Goal: Task Accomplishment & Management: Use online tool/utility

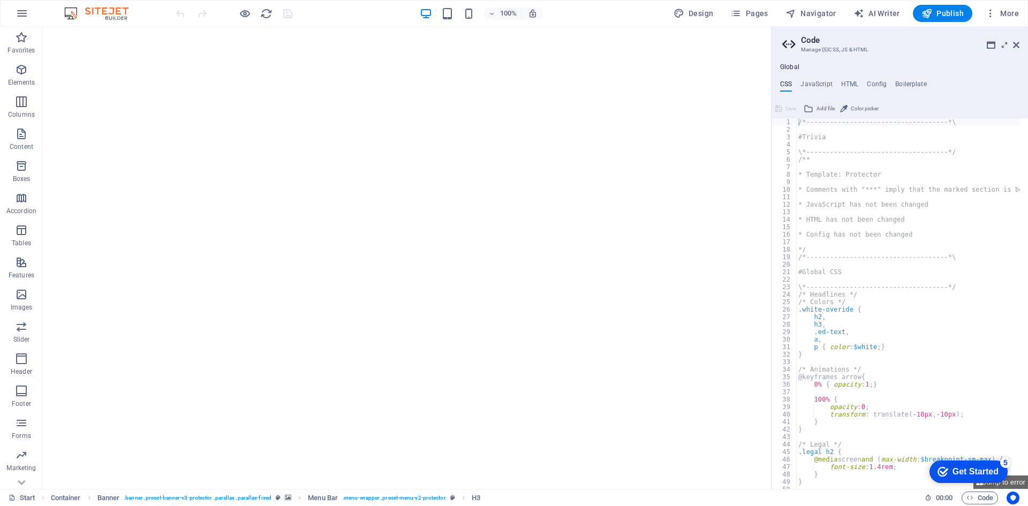
scroll to position [1170, 0]
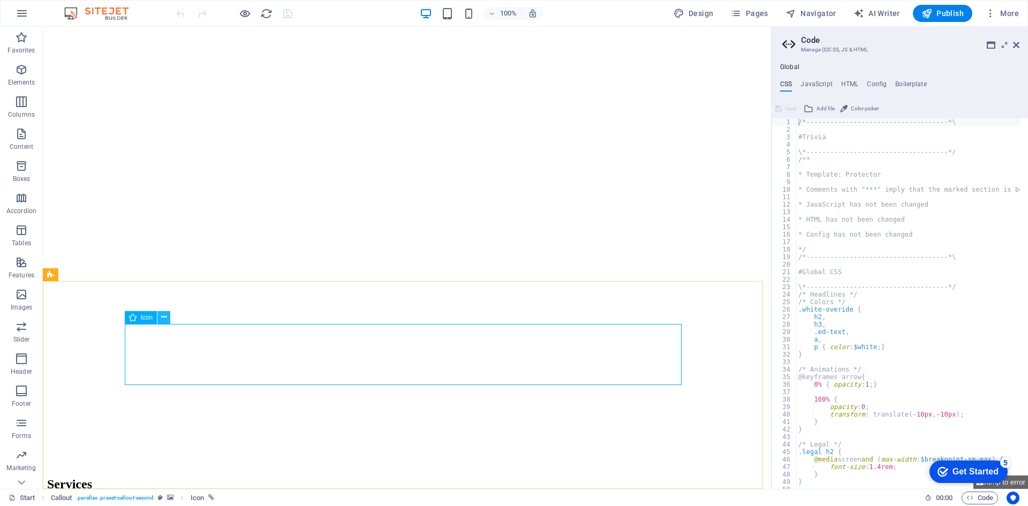
click at [161, 317] on icon at bounding box center [164, 317] width 6 height 11
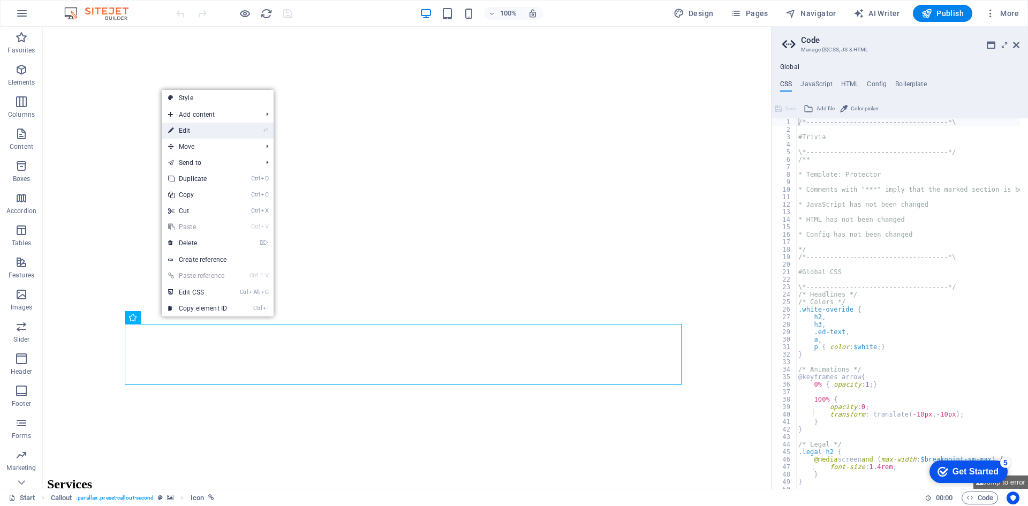
click at [185, 127] on link "⏎ Edit" at bounding box center [198, 131] width 72 height 16
select select "xMidYMid"
select select "px"
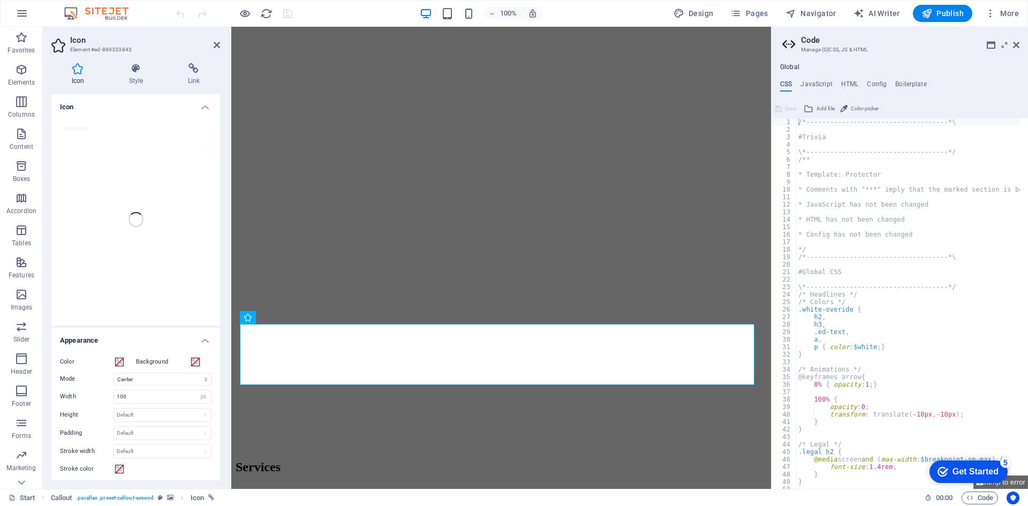
scroll to position [1153, 0]
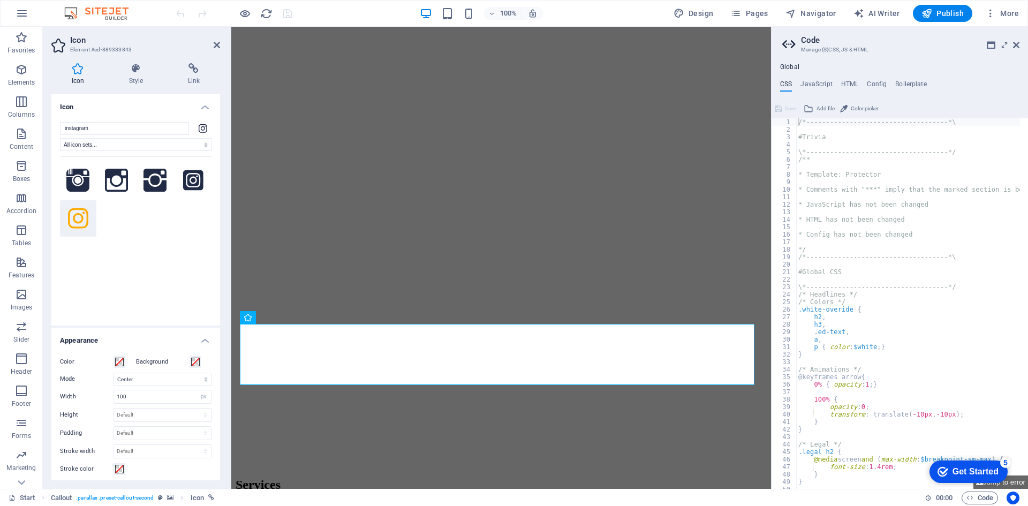
click at [78, 219] on icon at bounding box center [78, 219] width 20 height 24
click at [73, 211] on icon at bounding box center [78, 219] width 20 height 24
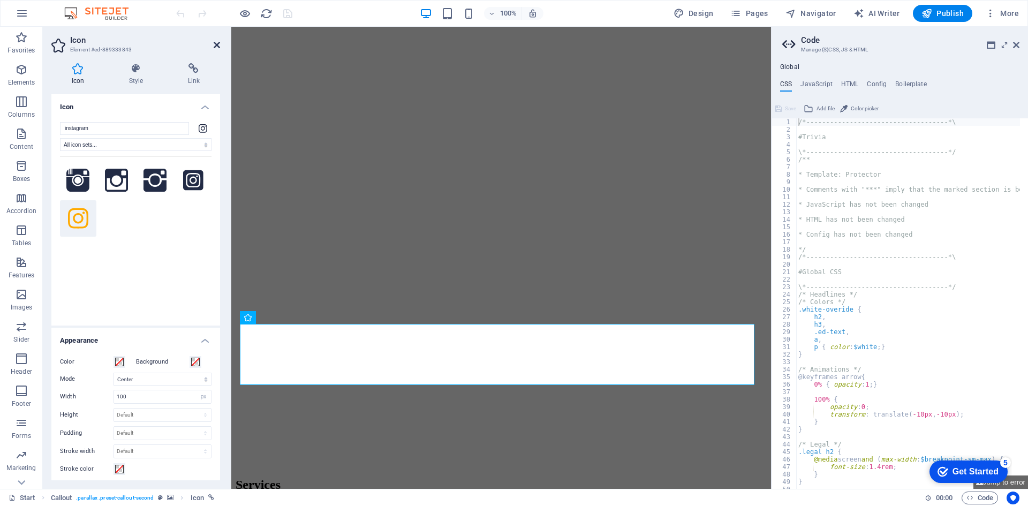
click at [215, 44] on icon at bounding box center [217, 45] width 6 height 9
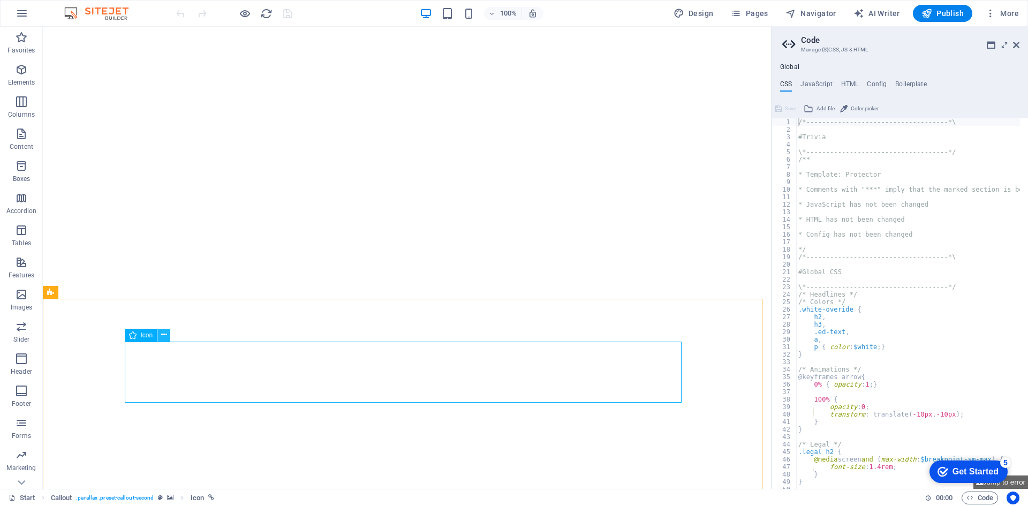
click at [162, 336] on icon at bounding box center [164, 334] width 6 height 11
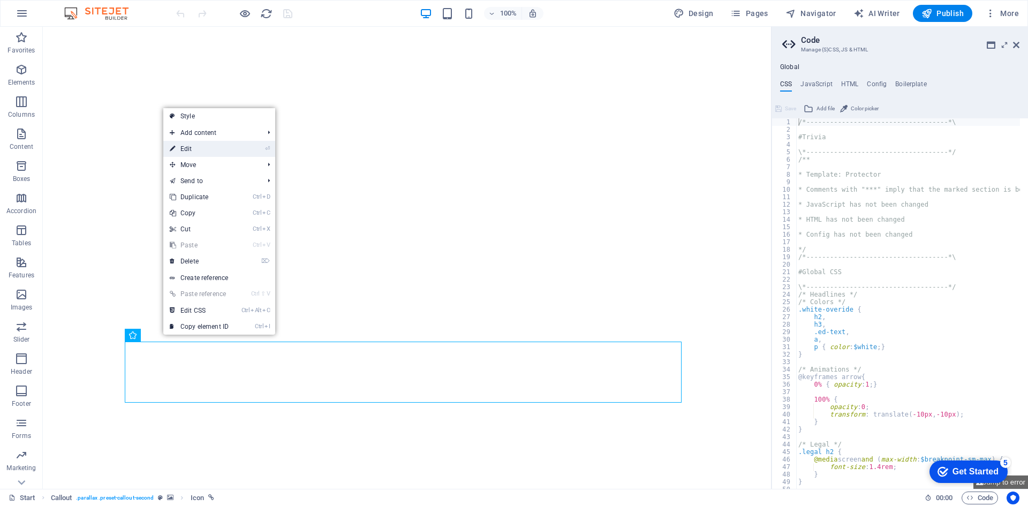
click at [196, 146] on link "⏎ Edit" at bounding box center [199, 149] width 72 height 16
select select "xMidYMid"
select select "px"
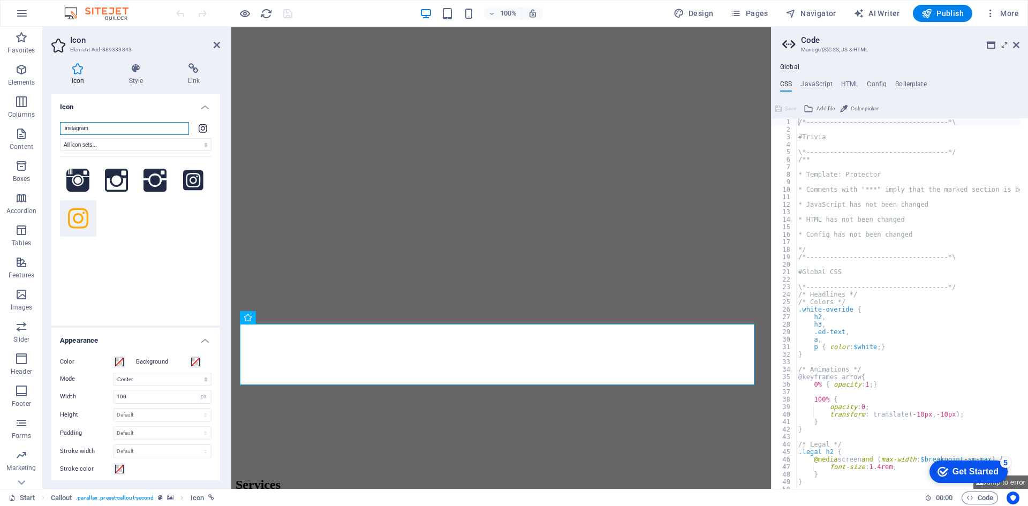
click at [134, 127] on input "instagram" at bounding box center [124, 128] width 129 height 13
click at [200, 127] on icon at bounding box center [203, 128] width 9 height 10
click at [175, 128] on input "instagram" at bounding box center [124, 128] width 129 height 13
click at [71, 211] on icon at bounding box center [78, 219] width 20 height 24
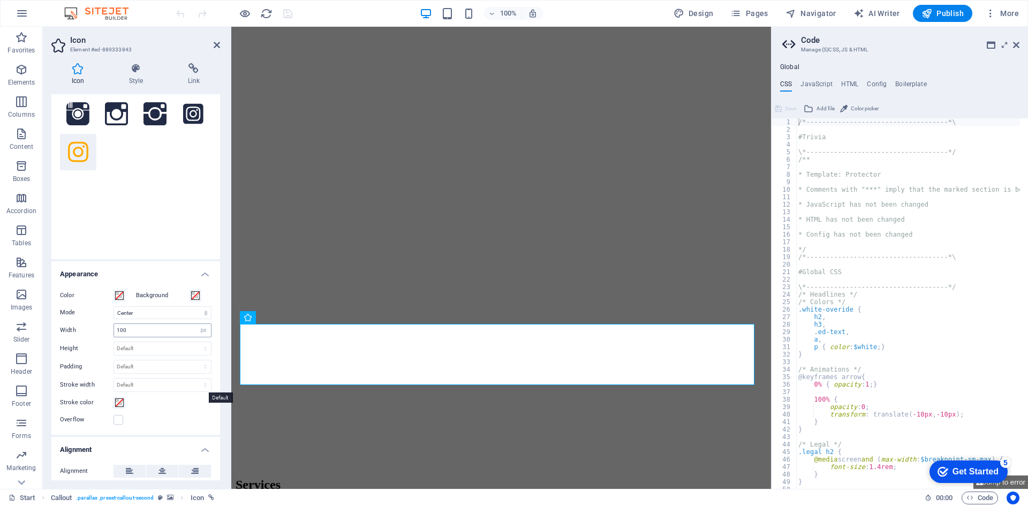
scroll to position [67, 0]
click at [116, 399] on span at bounding box center [119, 401] width 9 height 9
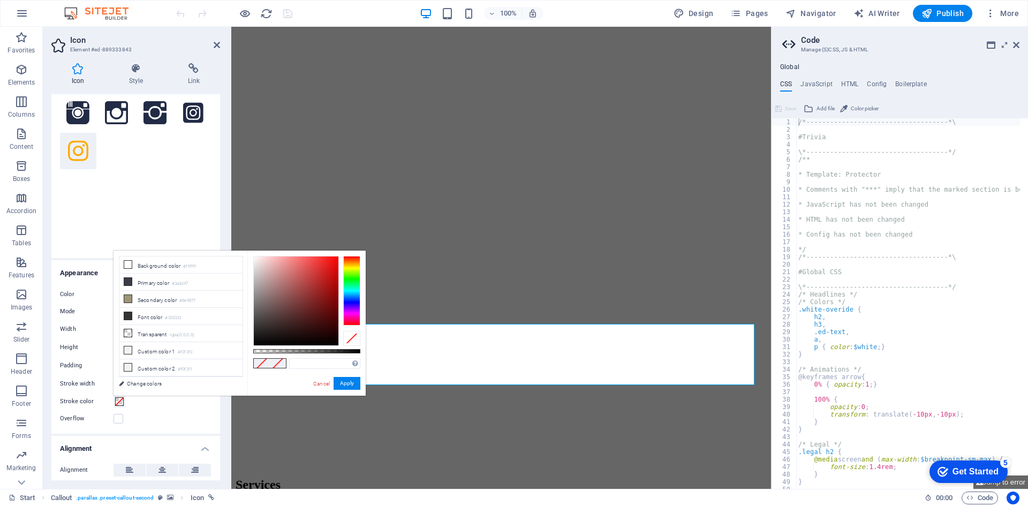
click at [116, 399] on span at bounding box center [119, 401] width 9 height 9
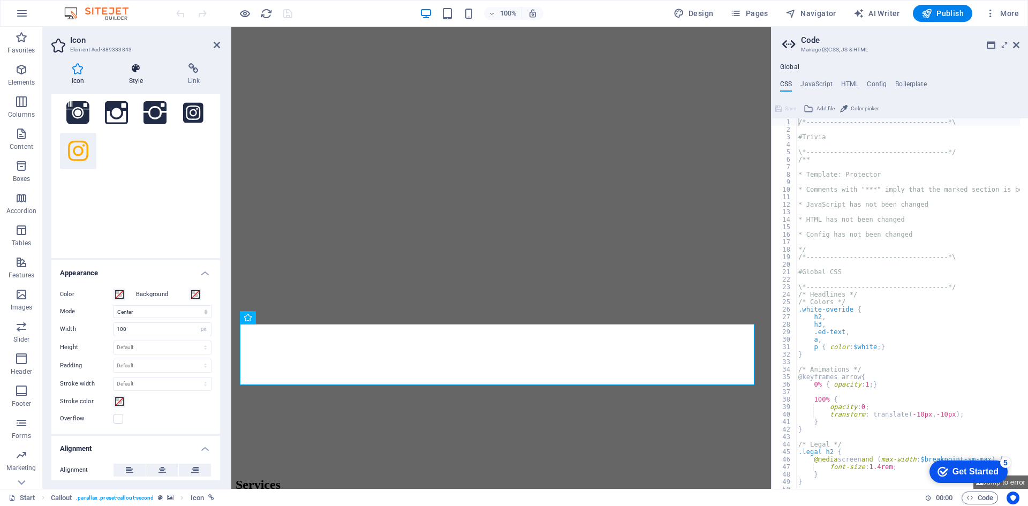
click at [132, 77] on h4 "Style" at bounding box center [138, 74] width 59 height 22
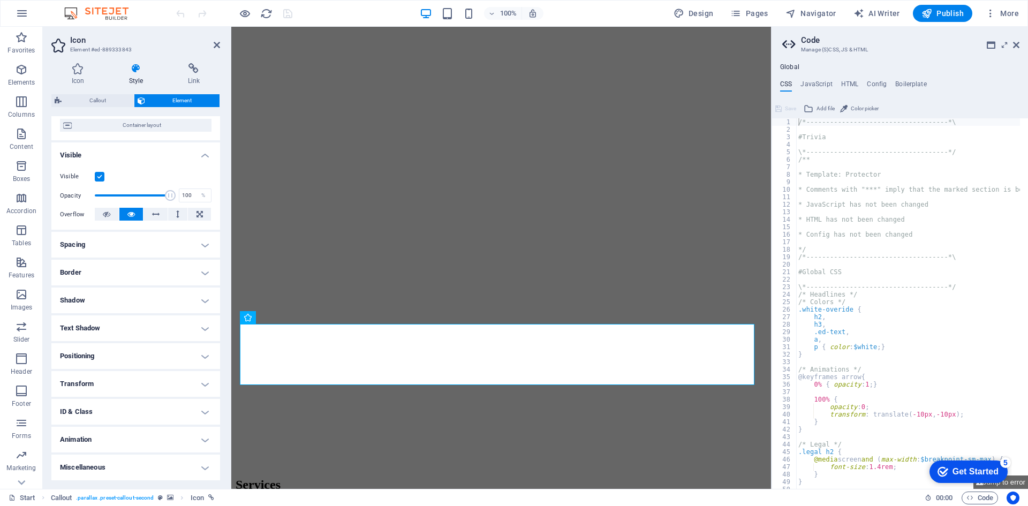
scroll to position [0, 0]
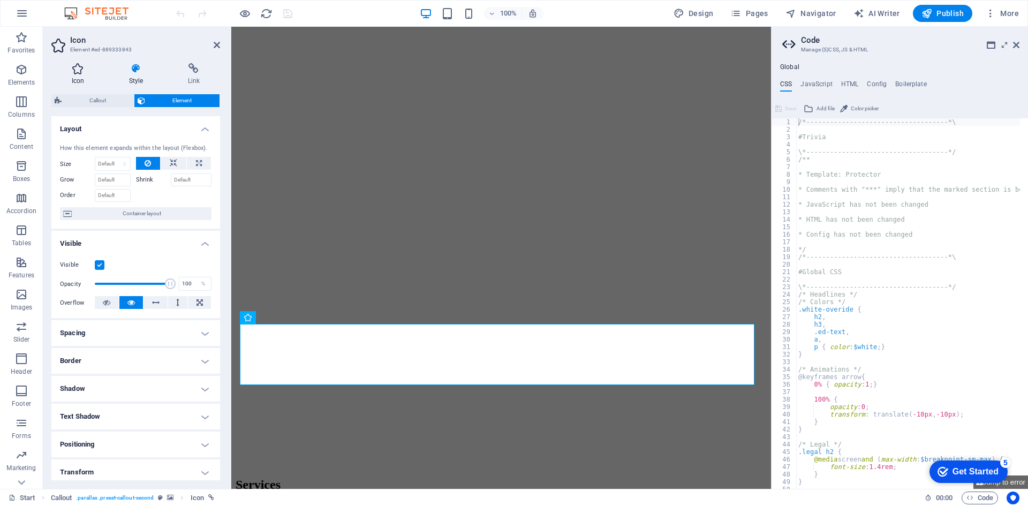
click at [78, 70] on icon at bounding box center [77, 68] width 53 height 11
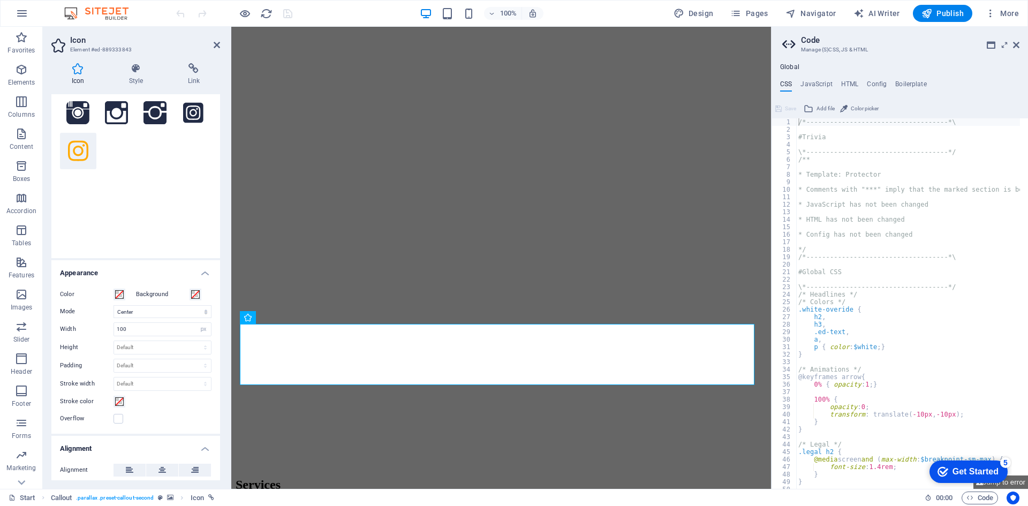
click at [78, 145] on icon at bounding box center [78, 151] width 20 height 24
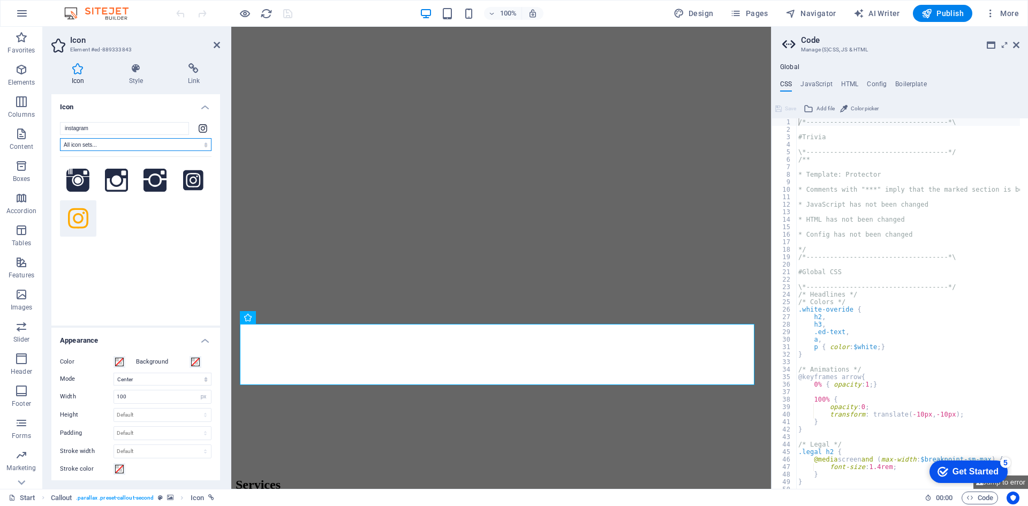
click at [172, 147] on select "All icon sets... IcoFont Ionicons FontAwesome Brands FontAwesome Duotone FontAw…" at bounding box center [135, 144] width 151 height 13
click at [171, 149] on select "All icon sets... IcoFont Ionicons FontAwesome Brands FontAwesome Duotone FontAw…" at bounding box center [135, 144] width 151 height 13
click at [78, 216] on icon at bounding box center [78, 219] width 20 height 24
click at [214, 46] on icon at bounding box center [217, 45] width 6 height 9
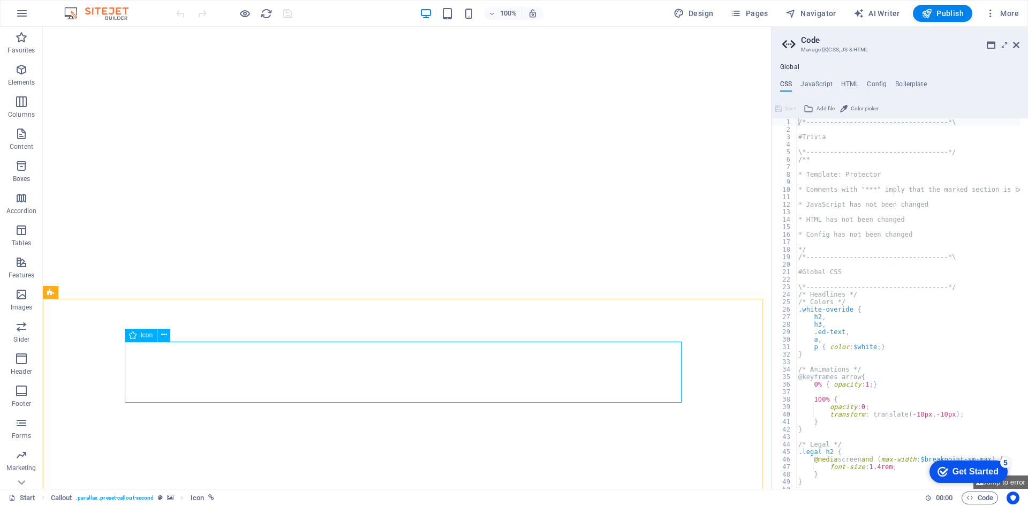
click at [133, 335] on icon at bounding box center [132, 335] width 7 height 13
click at [141, 336] on span "Icon" at bounding box center [147, 335] width 12 height 6
select select "xMidYMid"
select select "px"
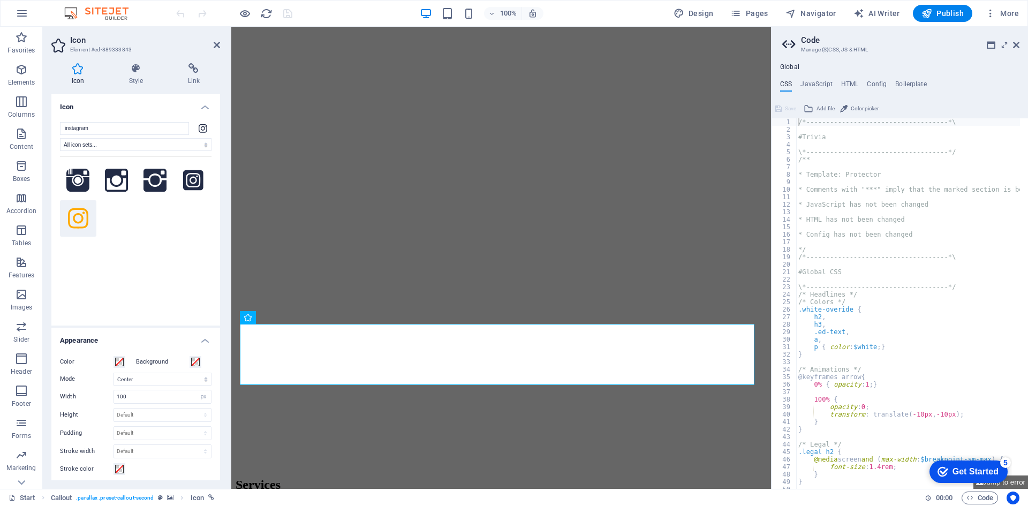
click at [75, 215] on icon at bounding box center [78, 218] width 20 height 20
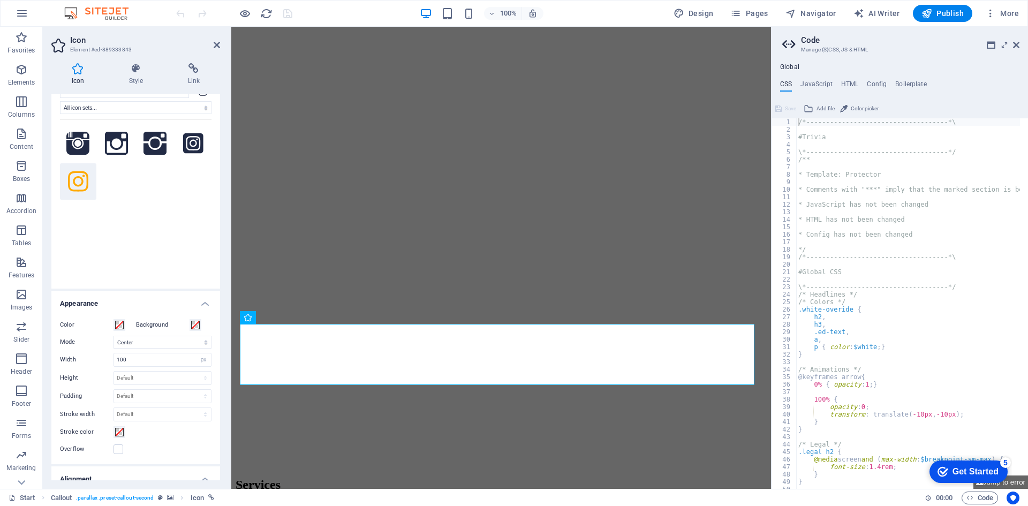
scroll to position [62, 0]
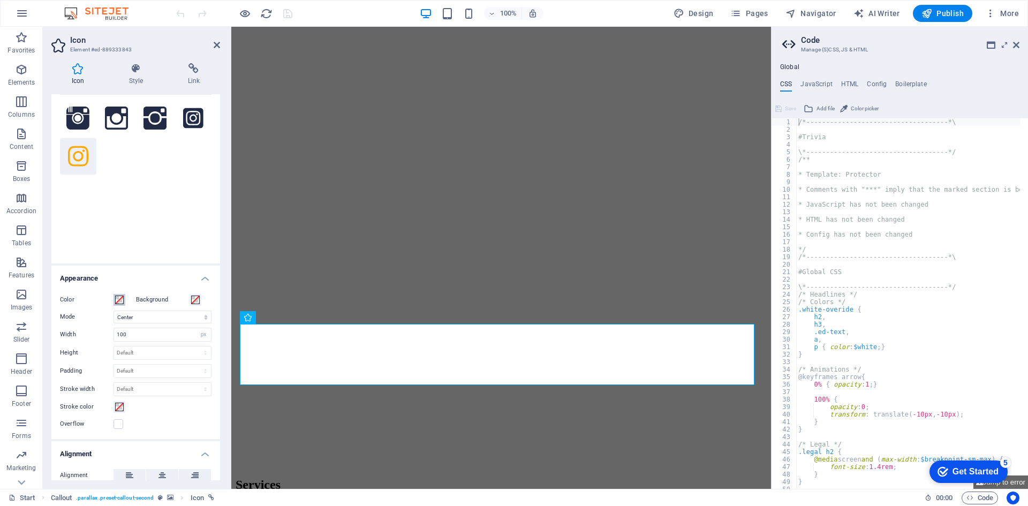
click at [118, 299] on span at bounding box center [119, 299] width 9 height 9
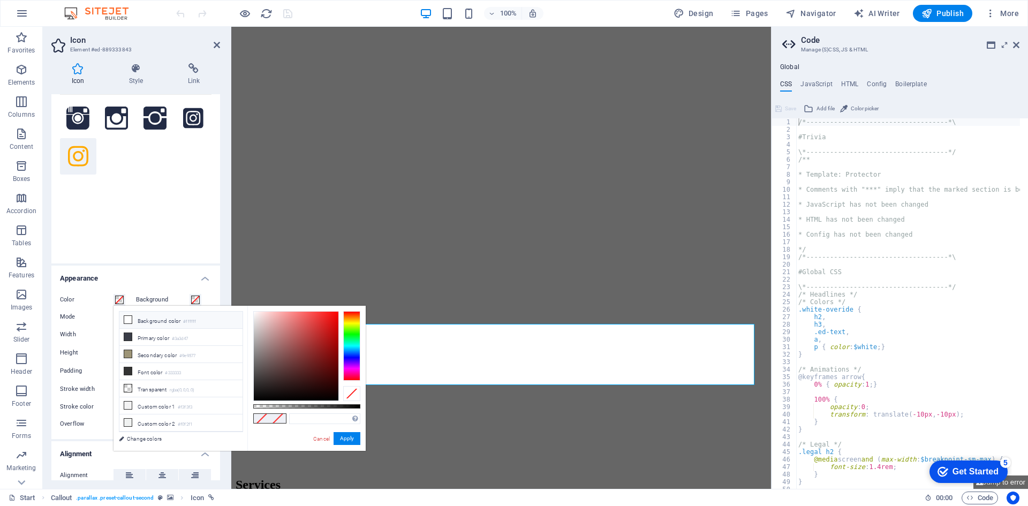
click at [128, 317] on icon at bounding box center [127, 319] width 7 height 7
type input "#ffffff"
click at [343, 438] on button "Apply" at bounding box center [347, 438] width 27 height 13
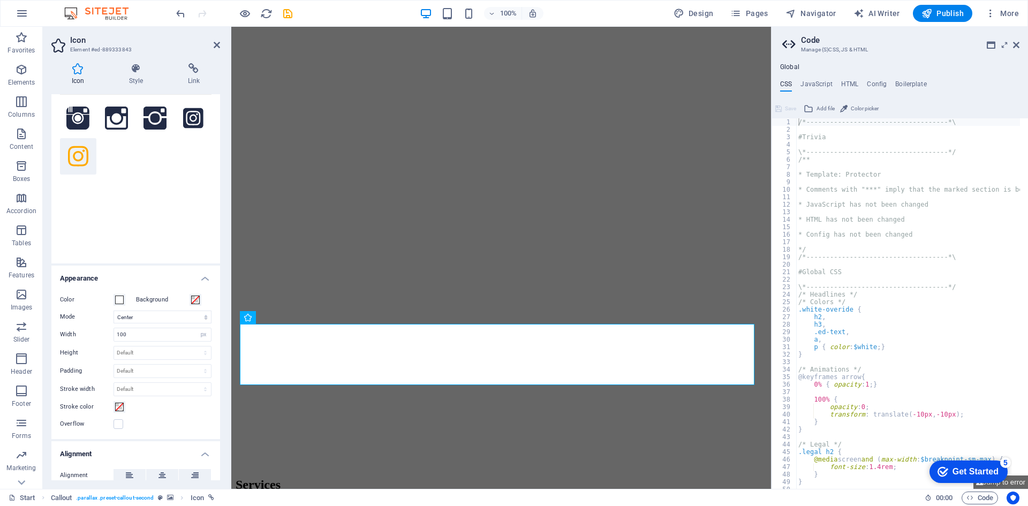
click at [216, 39] on h2 "Icon" at bounding box center [145, 40] width 150 height 10
click at [215, 43] on icon at bounding box center [217, 45] width 6 height 9
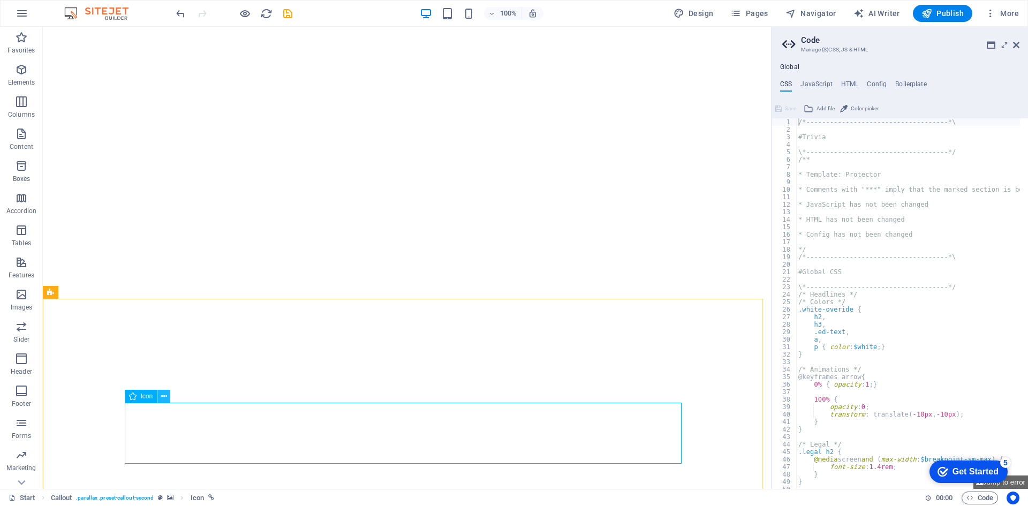
click at [162, 400] on icon at bounding box center [164, 396] width 6 height 11
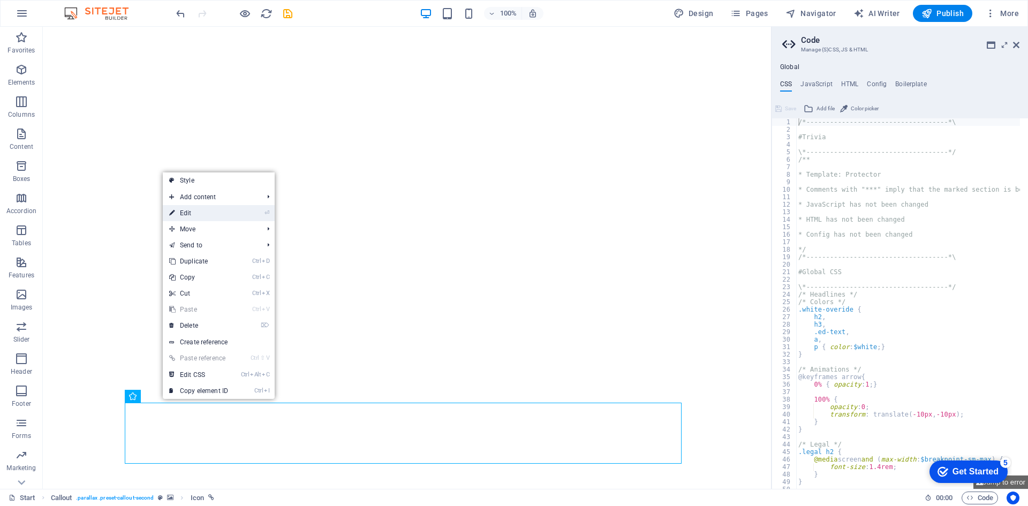
click at [192, 213] on link "⏎ Edit" at bounding box center [199, 213] width 72 height 16
select select "xMidYMid"
select select "px"
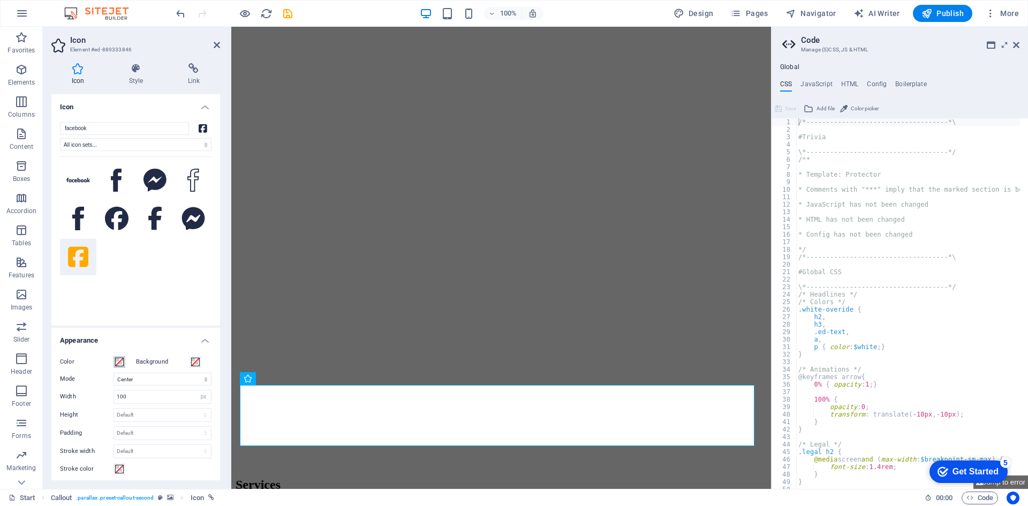
click at [120, 362] on span at bounding box center [119, 362] width 9 height 9
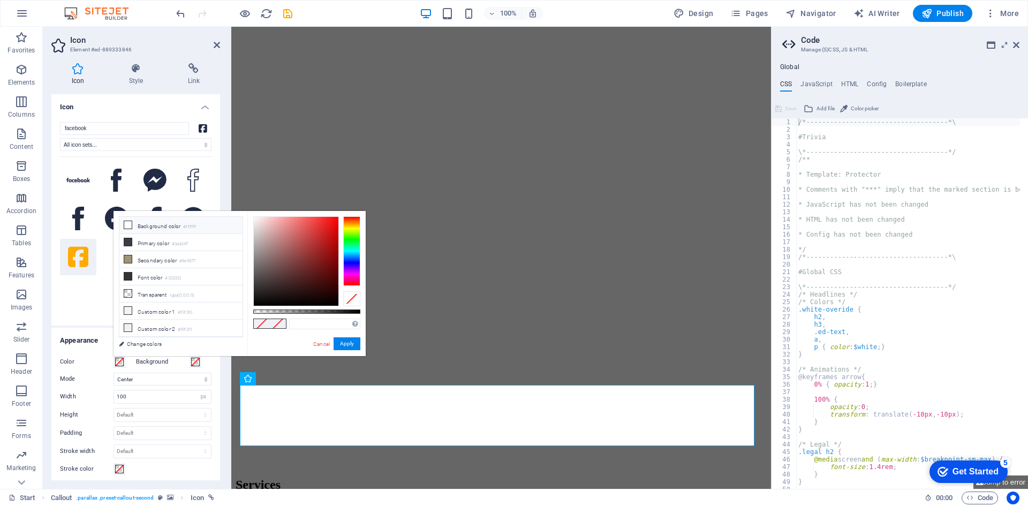
click at [127, 225] on icon at bounding box center [127, 224] width 7 height 7
type input "#ffffff"
click at [340, 343] on button "Apply" at bounding box center [347, 343] width 27 height 13
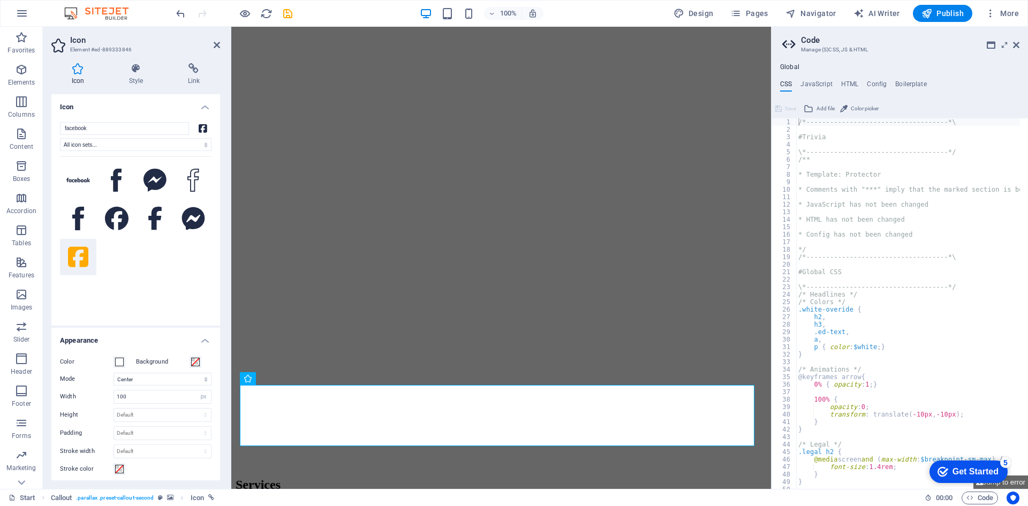
click at [218, 39] on h2 "Icon" at bounding box center [145, 40] width 150 height 10
click at [216, 42] on icon at bounding box center [217, 45] width 6 height 9
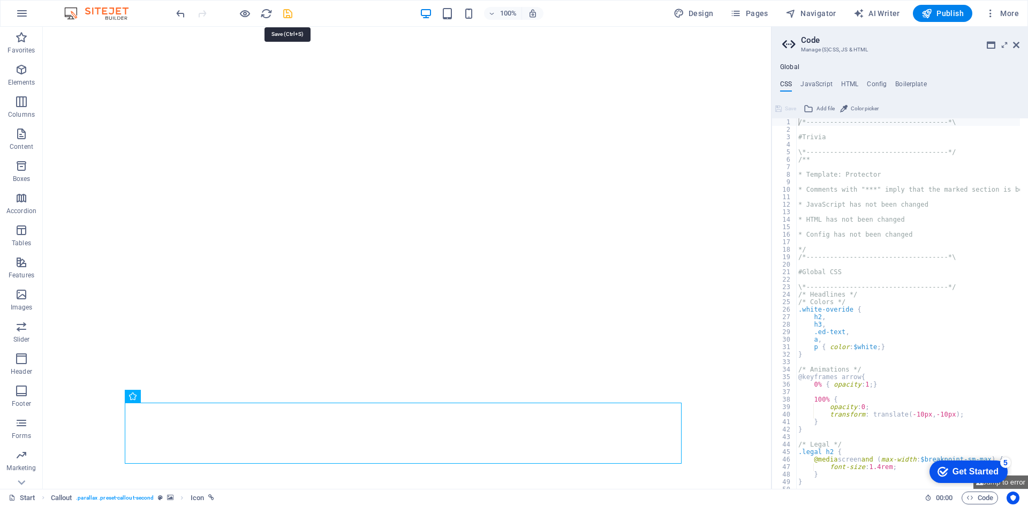
click at [288, 13] on icon "save" at bounding box center [288, 13] width 12 height 12
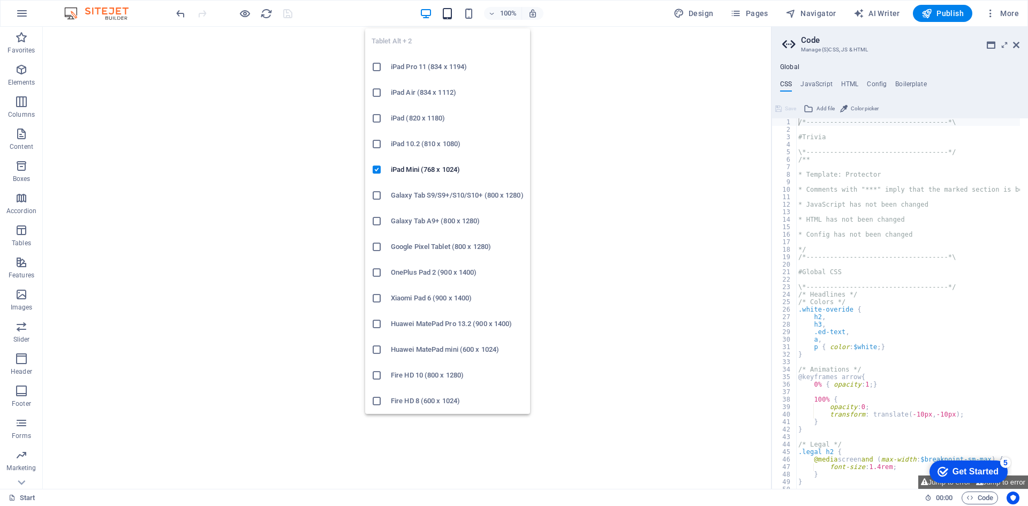
click at [449, 14] on icon "button" at bounding box center [447, 13] width 12 height 12
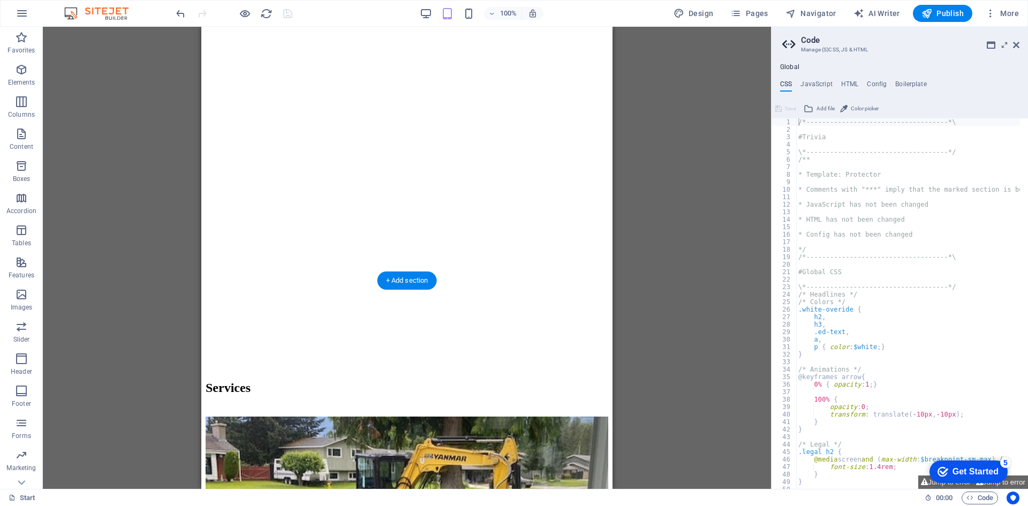
scroll to position [1423, 0]
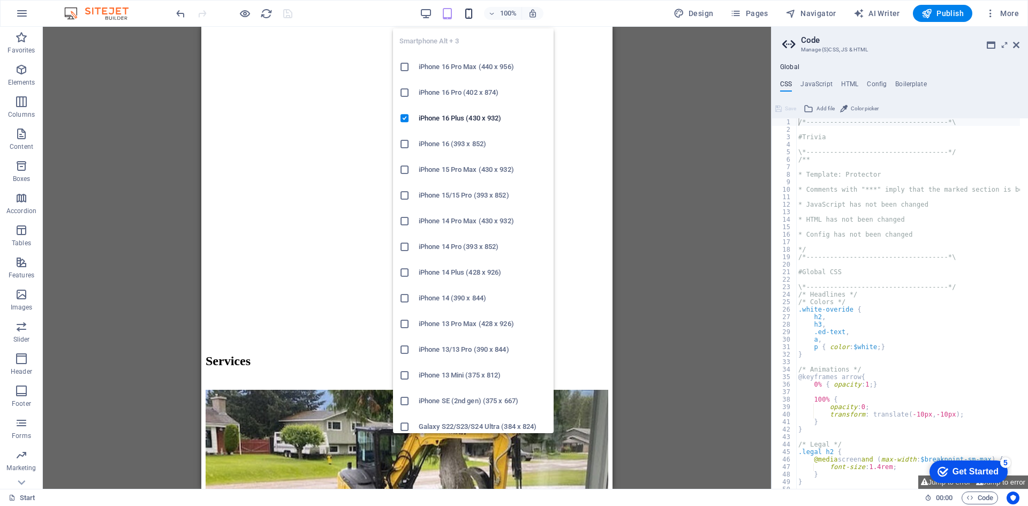
click at [468, 13] on icon "button" at bounding box center [469, 13] width 12 height 12
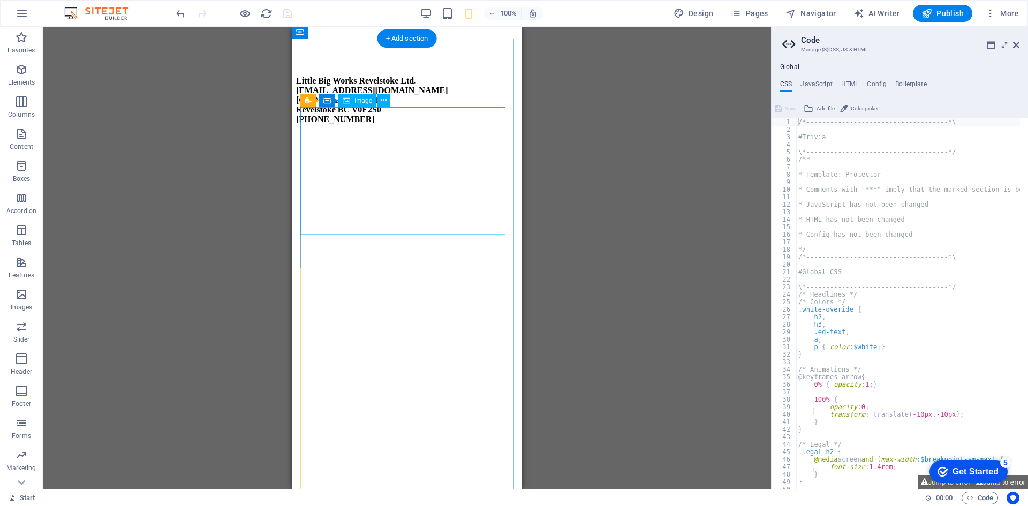
scroll to position [960, 0]
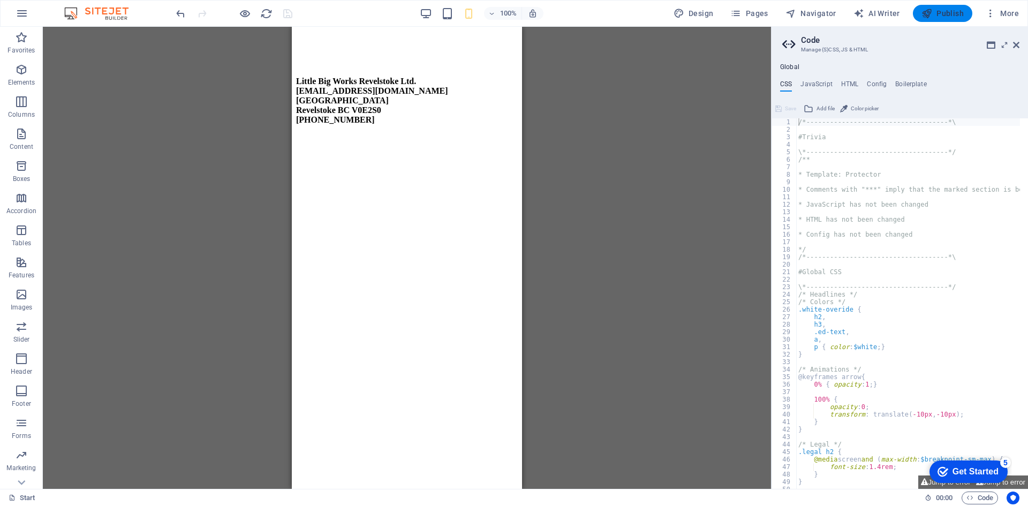
click at [947, 13] on span "Publish" at bounding box center [942, 13] width 42 height 11
